Goal: Task Accomplishment & Management: Manage account settings

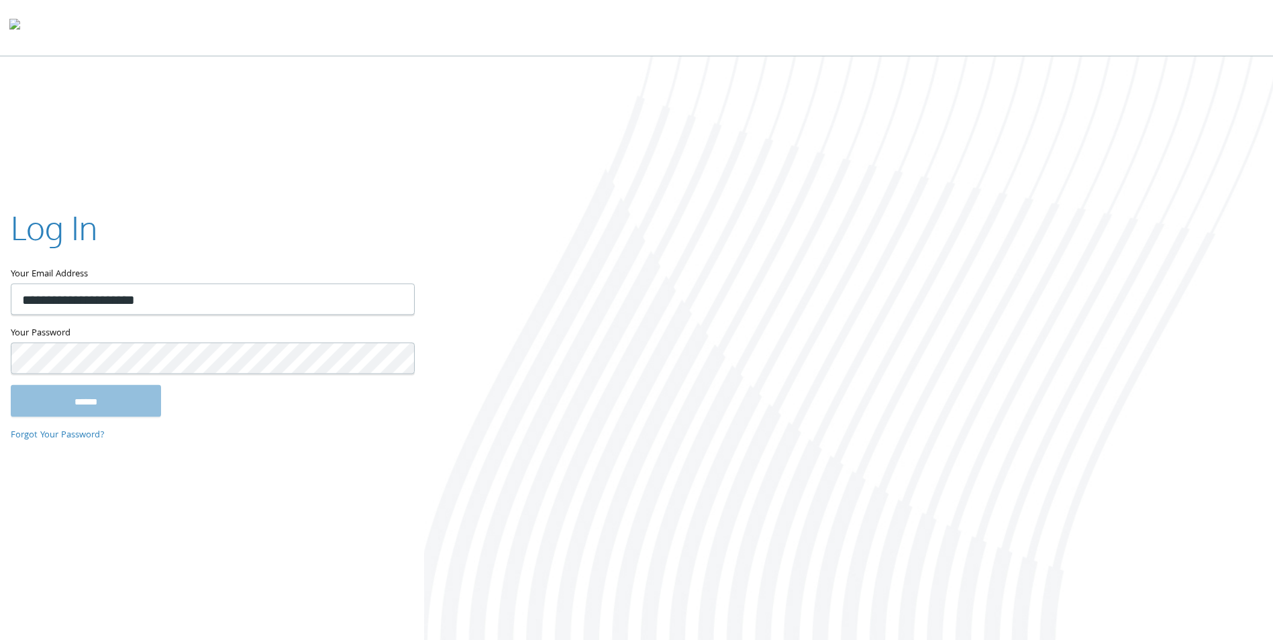
type input "**********"
click at [11, 385] on input "******" at bounding box center [86, 401] width 150 height 32
click at [893, 17] on div at bounding box center [636, 28] width 1273 height 56
